Goal: Information Seeking & Learning: Find specific fact

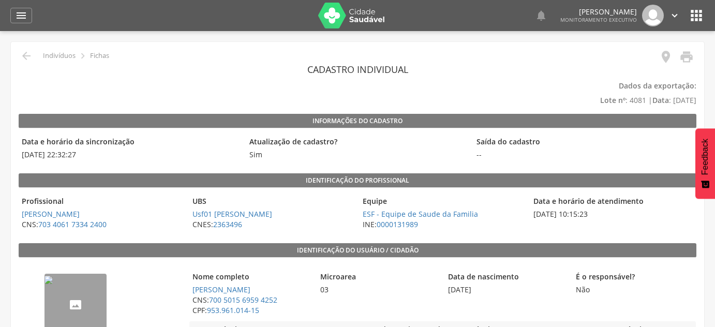
scroll to position [202, 0]
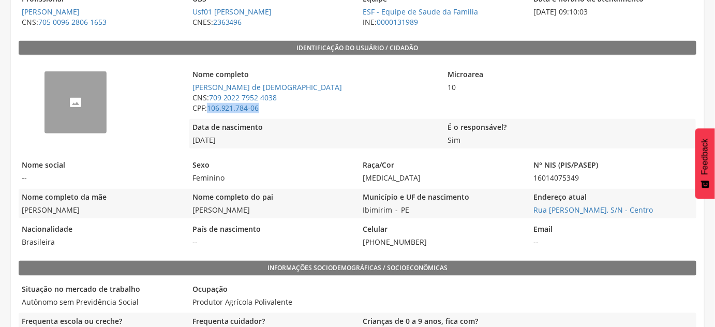
drag, startPoint x: 265, startPoint y: 107, endPoint x: 207, endPoint y: 113, distance: 58.2
click at [207, 113] on div "Nome completo [PERSON_NAME] de Jesus CNS: 709 2022 7952 4038 CPF: 106.921.784-06" at bounding box center [314, 91] width 250 height 50
copy span "106.921.784-06"
click at [288, 100] on span "CNS: 709 2022 7952 4038" at bounding box center [314, 98] width 250 height 10
drag, startPoint x: 288, startPoint y: 97, endPoint x: 211, endPoint y: 96, distance: 76.6
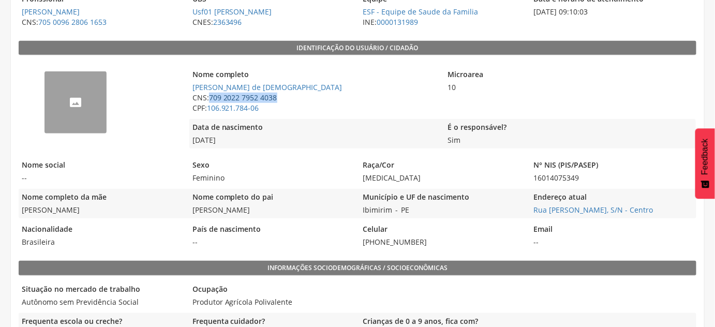
click at [211, 96] on span "CNS: 709 2022 7952 4038" at bounding box center [314, 98] width 250 height 10
copy link "709 2022 7952 4038"
click at [331, 95] on span "CNS: 709 2022 7952 4038" at bounding box center [314, 98] width 250 height 10
click at [280, 95] on span "CNS: 709 2022 7952 4038" at bounding box center [314, 98] width 250 height 10
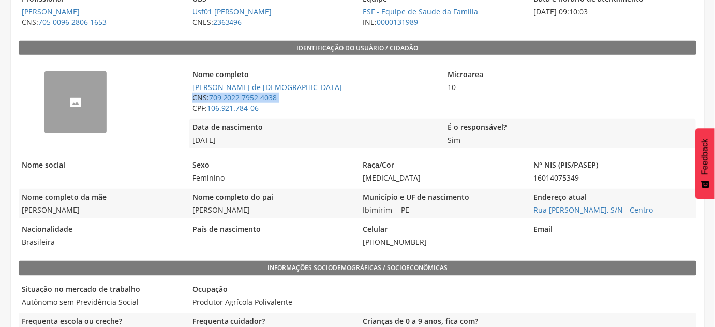
click at [280, 95] on span "CNS: 709 2022 7952 4038" at bounding box center [314, 98] width 250 height 10
copy div "CNS: 709 2022 7952 4038"
click at [522, 209] on div "Município e UF de nascimento Ibimirim - PE" at bounding box center [443, 203] width 166 height 29
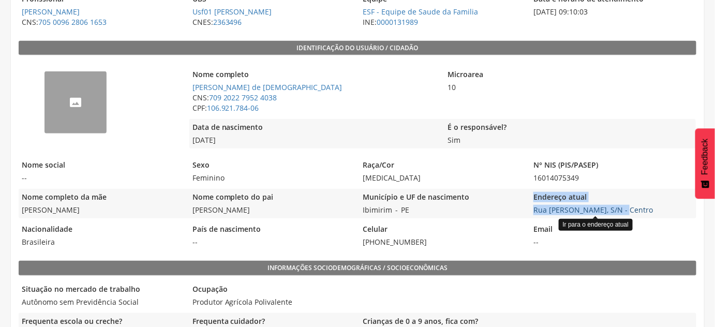
drag, startPoint x: 523, startPoint y: 209, endPoint x: 636, endPoint y: 206, distance: 113.9
click at [622, 209] on div "Nome completo da mãe [PERSON_NAME] Nome completo do pai [PERSON_NAME] Município…" at bounding box center [358, 203] width 678 height 29
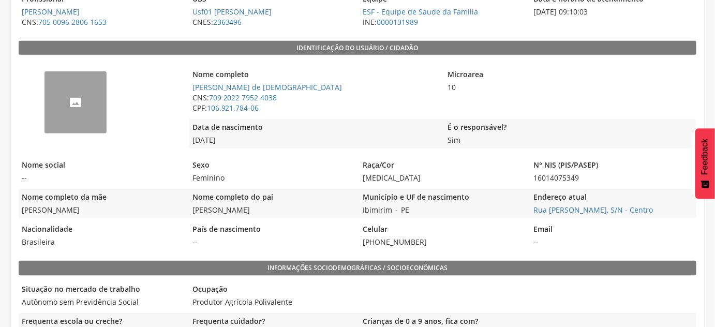
click at [685, 205] on span "Rua [PERSON_NAME], S/N - Centro Ir para o endereço atual" at bounding box center [613, 210] width 166 height 10
click at [684, 209] on span "Rua [PERSON_NAME], S/N - Centro" at bounding box center [613, 210] width 166 height 10
click at [667, 209] on span "Rua [PERSON_NAME], S/N - Centro" at bounding box center [613, 210] width 166 height 10
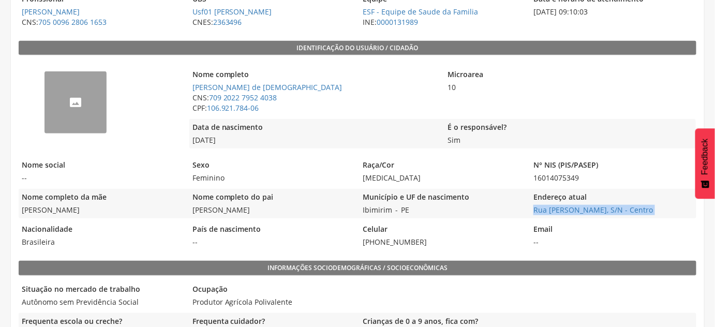
click at [667, 209] on span "Rua [PERSON_NAME], S/N - Centro" at bounding box center [613, 210] width 166 height 10
copy div "Rua [PERSON_NAME], S/N - Centro"
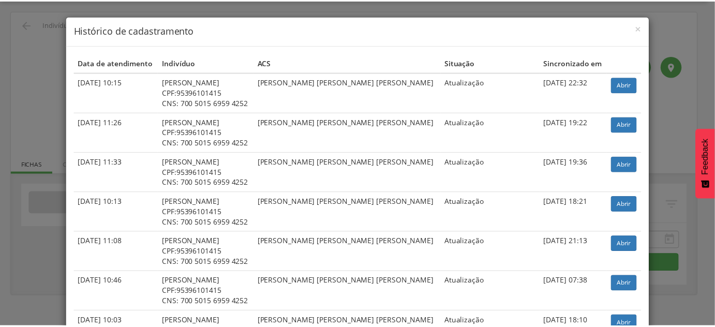
scroll to position [31, 0]
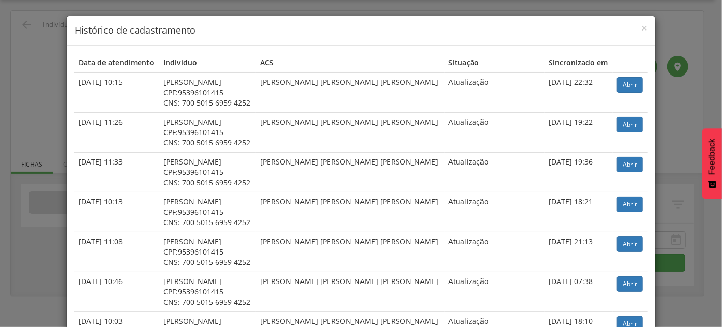
click at [16, 56] on div "× Histórico de cadastramento Data de atendimento Indivíduo ACS Situação Sincron…" at bounding box center [361, 163] width 722 height 327
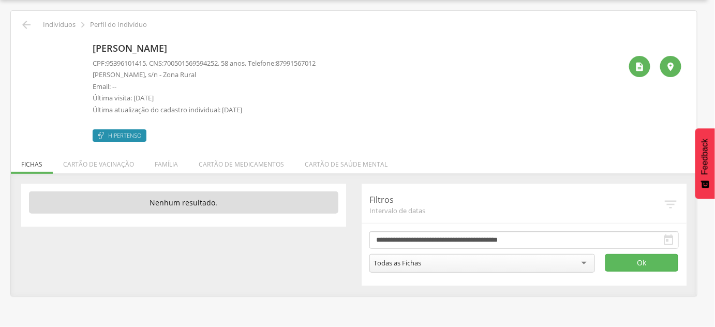
click at [26, 25] on icon "" at bounding box center [26, 25] width 12 height 12
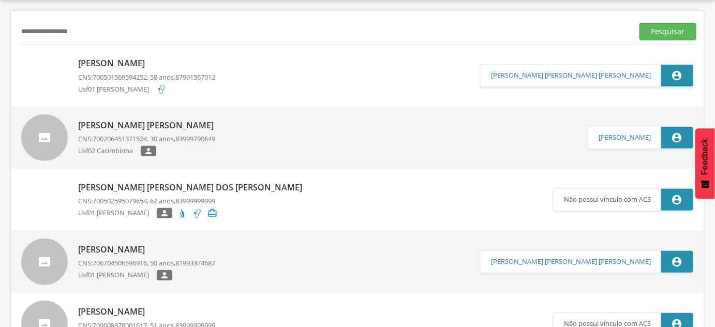
click at [26, 25] on input "**********" at bounding box center [324, 32] width 611 height 18
click at [51, 28] on input "text" at bounding box center [324, 32] width 611 height 18
click at [640, 23] on button "Pesquisar" at bounding box center [668, 32] width 57 height 18
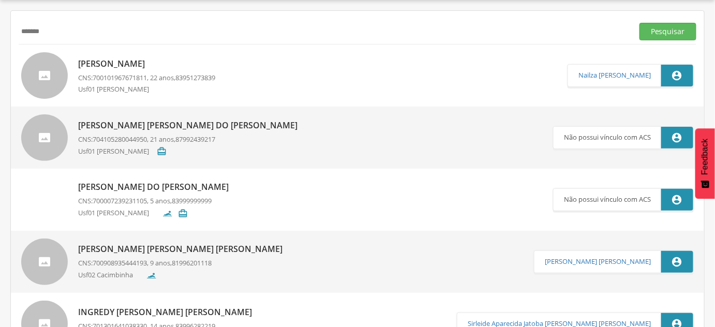
click at [157, 84] on p "Usf01 [PERSON_NAME]" at bounding box center [117, 89] width 79 height 10
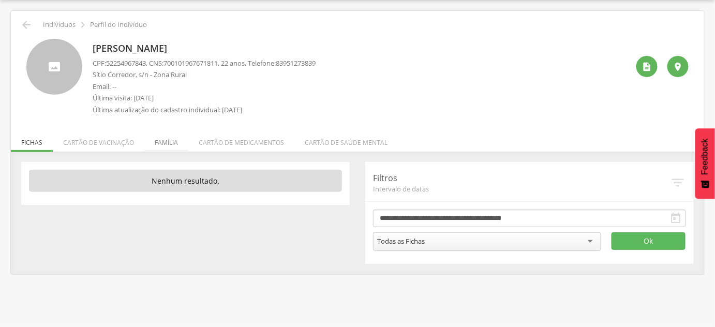
click at [161, 137] on li "Família" at bounding box center [166, 140] width 44 height 24
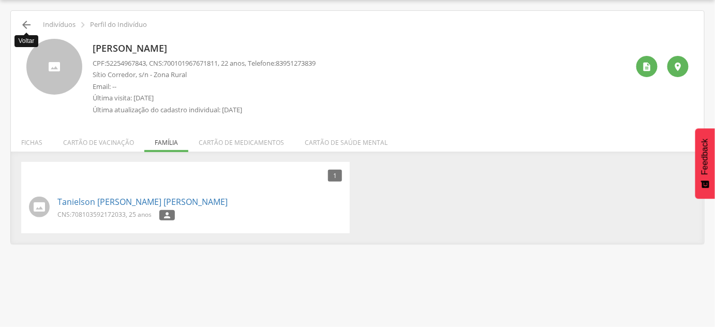
click at [26, 26] on icon "" at bounding box center [26, 25] width 12 height 12
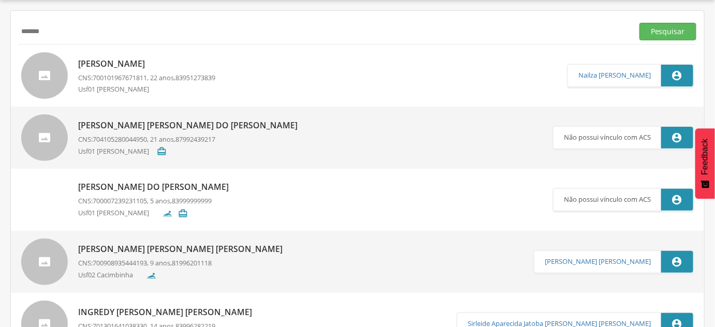
click at [26, 26] on input "*******" at bounding box center [324, 32] width 611 height 18
click at [640, 23] on button "Pesquisar" at bounding box center [668, 32] width 57 height 18
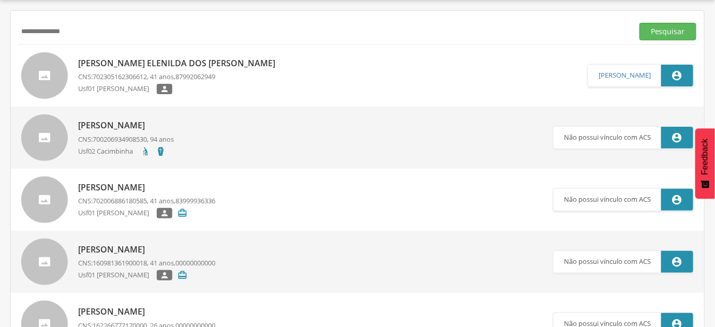
click at [120, 75] on span "702305162306612" at bounding box center [120, 76] width 54 height 9
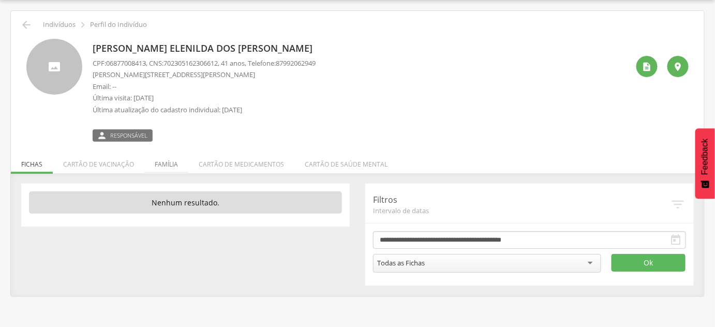
click at [175, 167] on li "Família" at bounding box center [166, 162] width 44 height 24
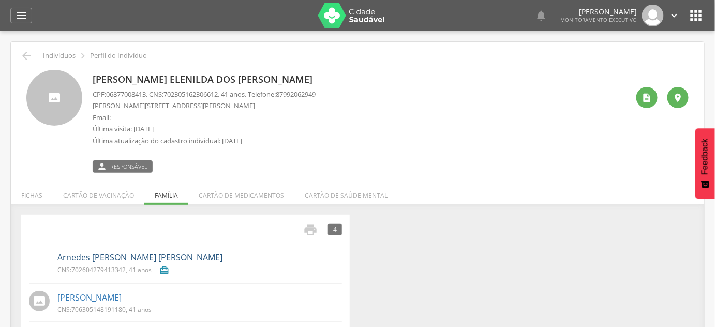
click at [111, 258] on link "Arnedes Pereira de Melo" at bounding box center [139, 257] width 165 height 12
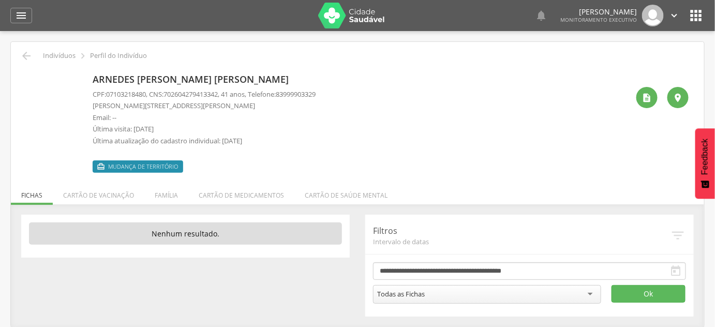
click at [26, 76] on img at bounding box center [26, 76] width 0 height 0
click at [164, 200] on li "Família" at bounding box center [166, 193] width 44 height 24
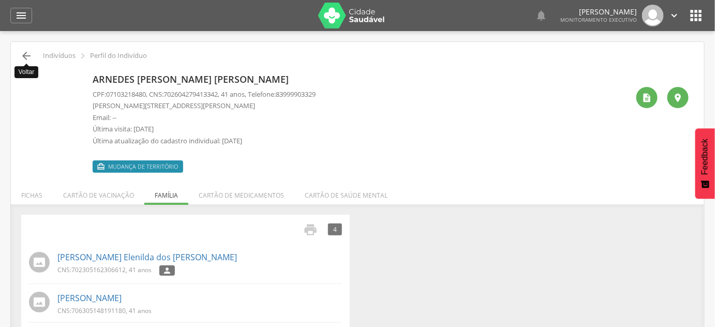
click at [25, 56] on icon "" at bounding box center [26, 56] width 12 height 12
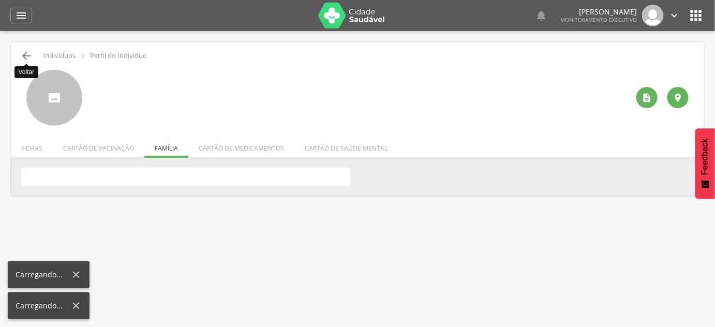
click at [25, 55] on icon "" at bounding box center [26, 56] width 12 height 12
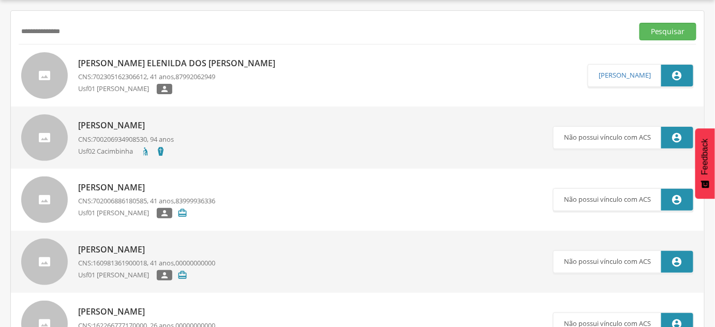
click at [58, 34] on input "**********" at bounding box center [324, 32] width 611 height 18
click at [640, 23] on button "Pesquisar" at bounding box center [668, 32] width 57 height 18
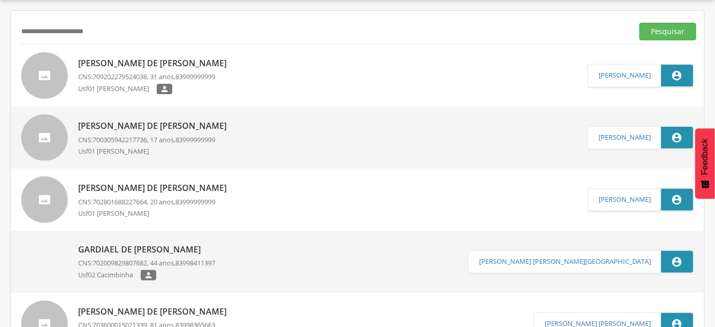
click at [139, 79] on span "709202279524038" at bounding box center [120, 76] width 54 height 9
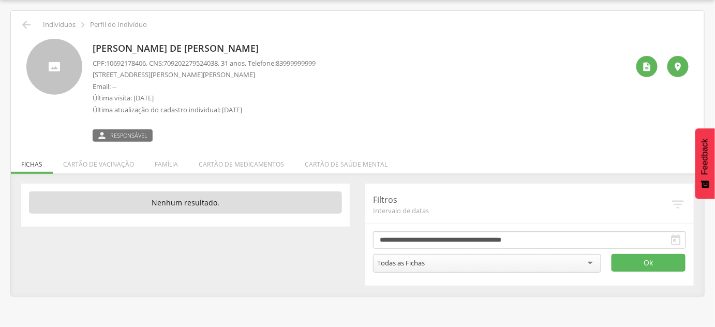
click at [118, 62] on span "10692178406" at bounding box center [126, 62] width 40 height 9
copy span "10692178406"
click at [145, 53] on p "[PERSON_NAME] de [DEMOGRAPHIC_DATA]" at bounding box center [204, 48] width 223 height 13
click at [143, 50] on p "[PERSON_NAME] de [DEMOGRAPHIC_DATA]" at bounding box center [204, 48] width 223 height 13
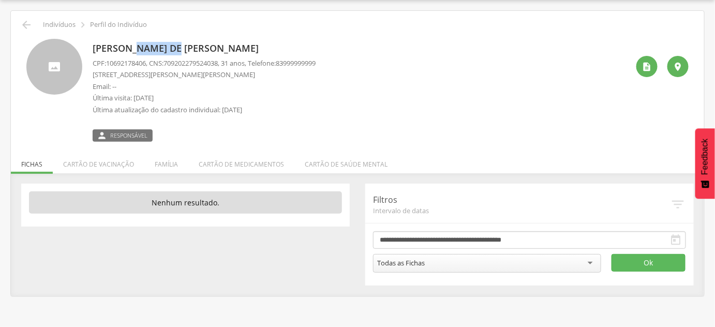
click at [143, 50] on p "[PERSON_NAME] de [DEMOGRAPHIC_DATA]" at bounding box center [204, 48] width 223 height 13
copy div "[PERSON_NAME] de [DEMOGRAPHIC_DATA]"
click at [193, 63] on span "709202279524038" at bounding box center [191, 62] width 54 height 9
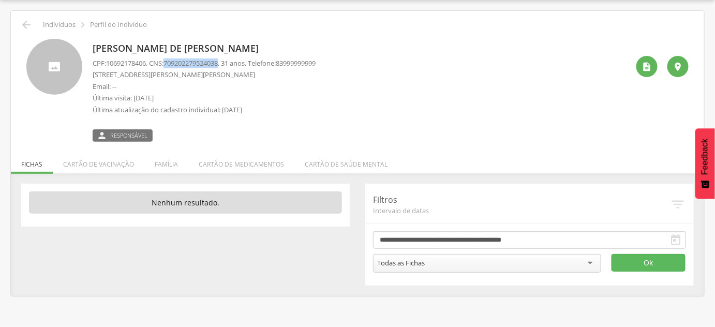
copy span "709202279524038"
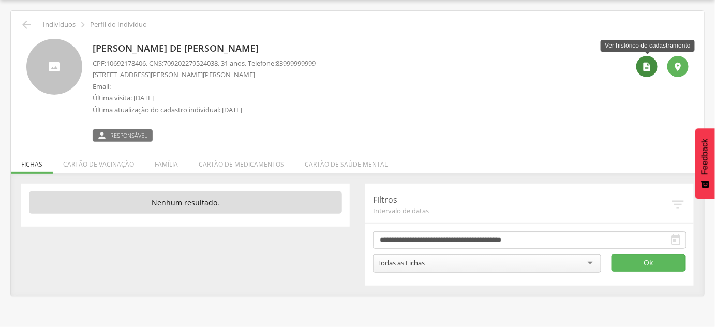
click at [649, 63] on icon "" at bounding box center [647, 67] width 10 height 10
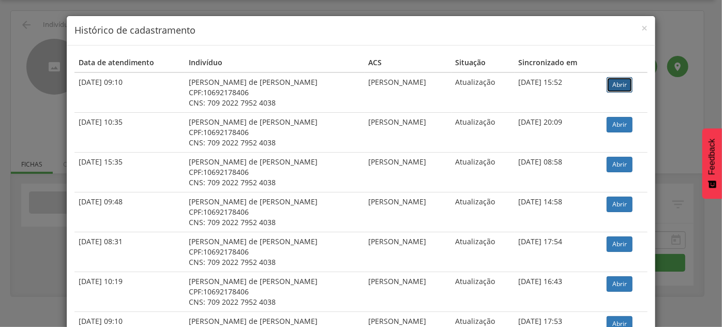
click at [619, 79] on link "Abrir" at bounding box center [620, 85] width 26 height 16
drag, startPoint x: 71, startPoint y: 50, endPoint x: 57, endPoint y: 49, distance: 14.5
click at [52, 44] on div "× Histórico de cadastramento Data de atendimento Indivíduo ACS Situação Sincron…" at bounding box center [361, 163] width 722 height 327
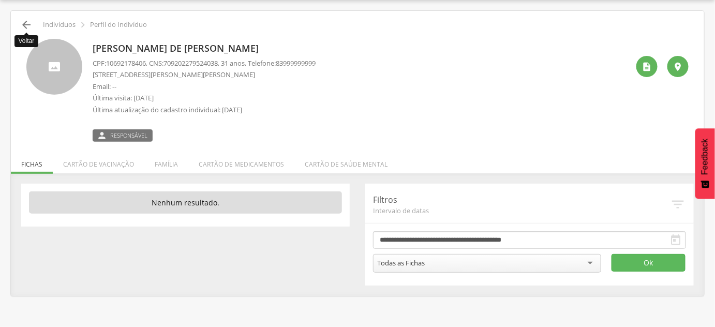
click at [25, 20] on icon "" at bounding box center [26, 25] width 12 height 12
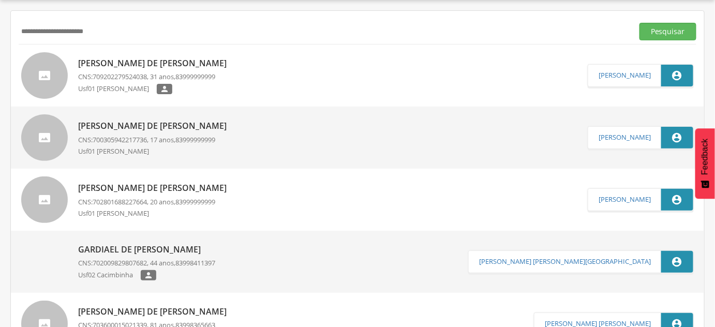
click at [27, 31] on input "**********" at bounding box center [324, 32] width 611 height 18
click at [640, 23] on button "Pesquisar" at bounding box center [668, 32] width 57 height 18
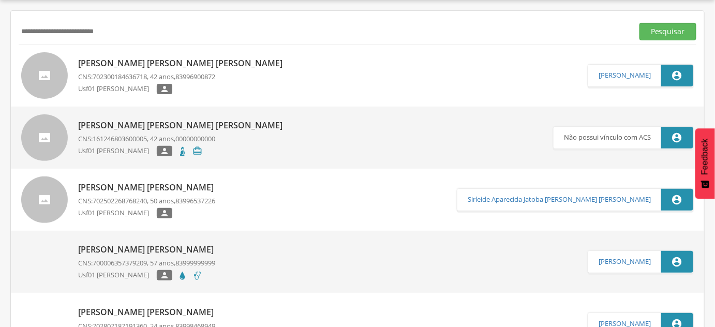
click at [135, 62] on p "Ana Maria Goncalves da Silva" at bounding box center [183, 63] width 210 height 12
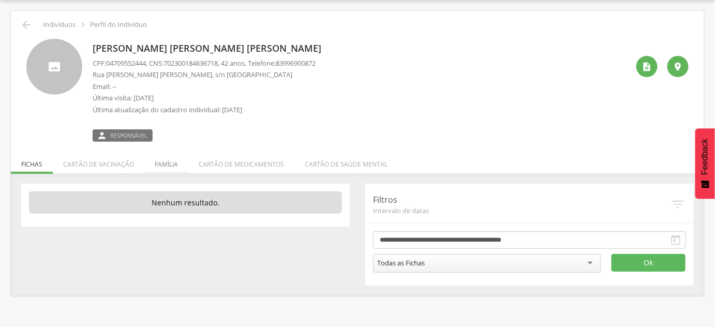
click at [169, 164] on li "Família" at bounding box center [166, 162] width 44 height 24
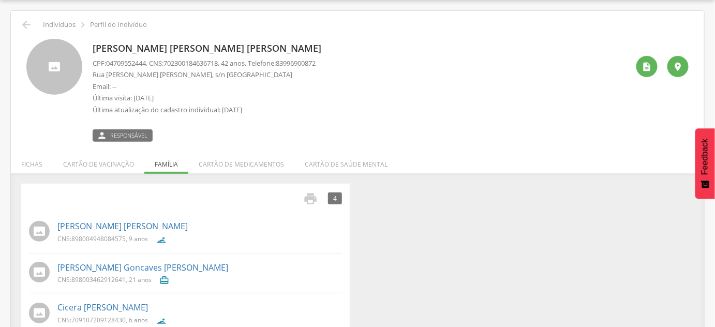
click at [18, 24] on div " Indivíduos  Perfil do Indivíduo Ana Maria Goncalves da Silva CPF: 0470955244…" at bounding box center [357, 200] width 693 height 379
click at [23, 25] on icon "" at bounding box center [26, 25] width 12 height 12
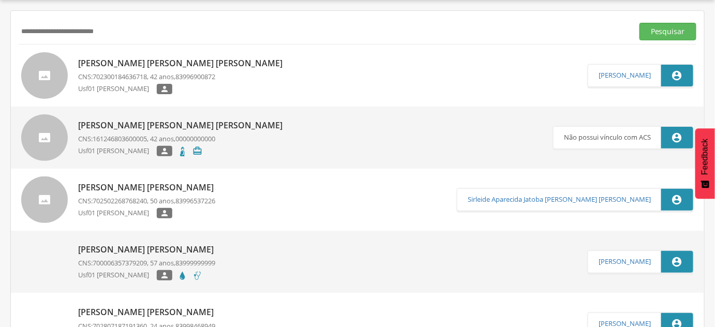
click at [25, 30] on input "**********" at bounding box center [324, 32] width 611 height 18
click at [640, 23] on button "Pesquisar" at bounding box center [668, 32] width 57 height 18
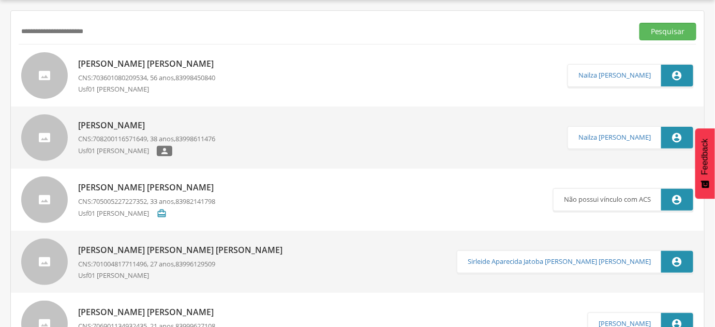
click at [126, 76] on span "703601080209534" at bounding box center [120, 77] width 54 height 9
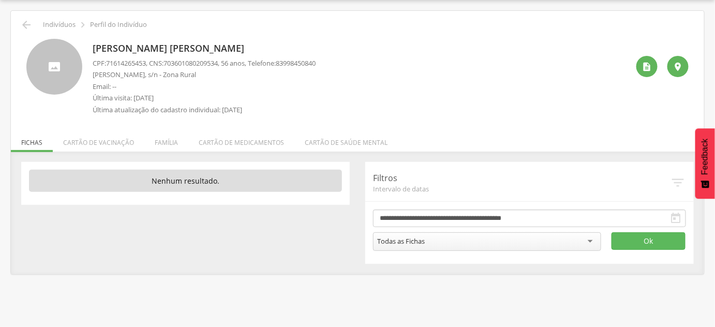
click at [159, 142] on li "Família" at bounding box center [166, 140] width 44 height 24
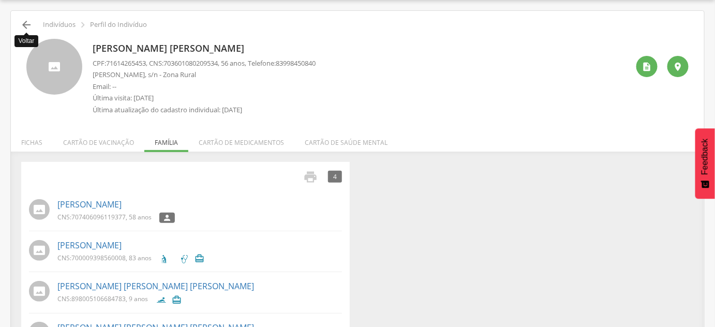
click at [25, 23] on icon "" at bounding box center [26, 25] width 12 height 12
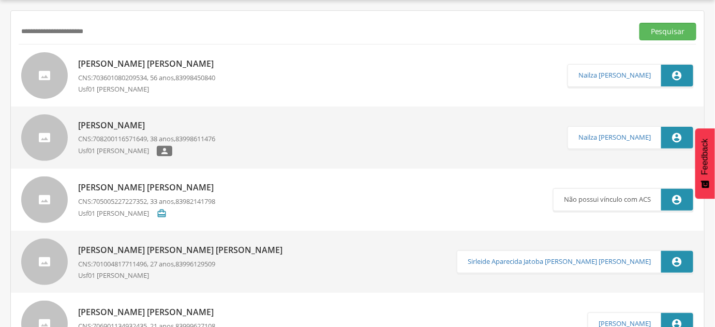
click at [37, 40] on div "**********" at bounding box center [358, 31] width 678 height 25
click at [37, 39] on input "**********" at bounding box center [324, 32] width 611 height 18
type input "**********"
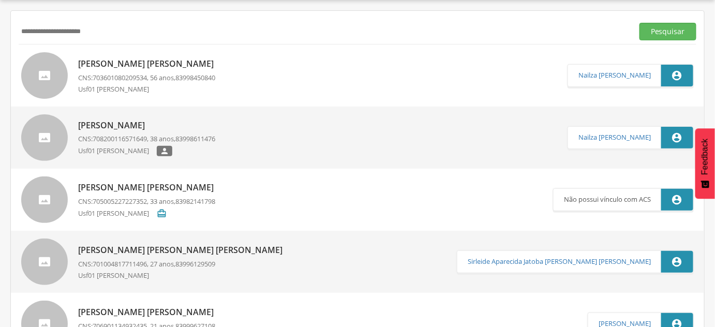
click at [640, 23] on button "Pesquisar" at bounding box center [668, 32] width 57 height 18
